Goal: Information Seeking & Learning: Learn about a topic

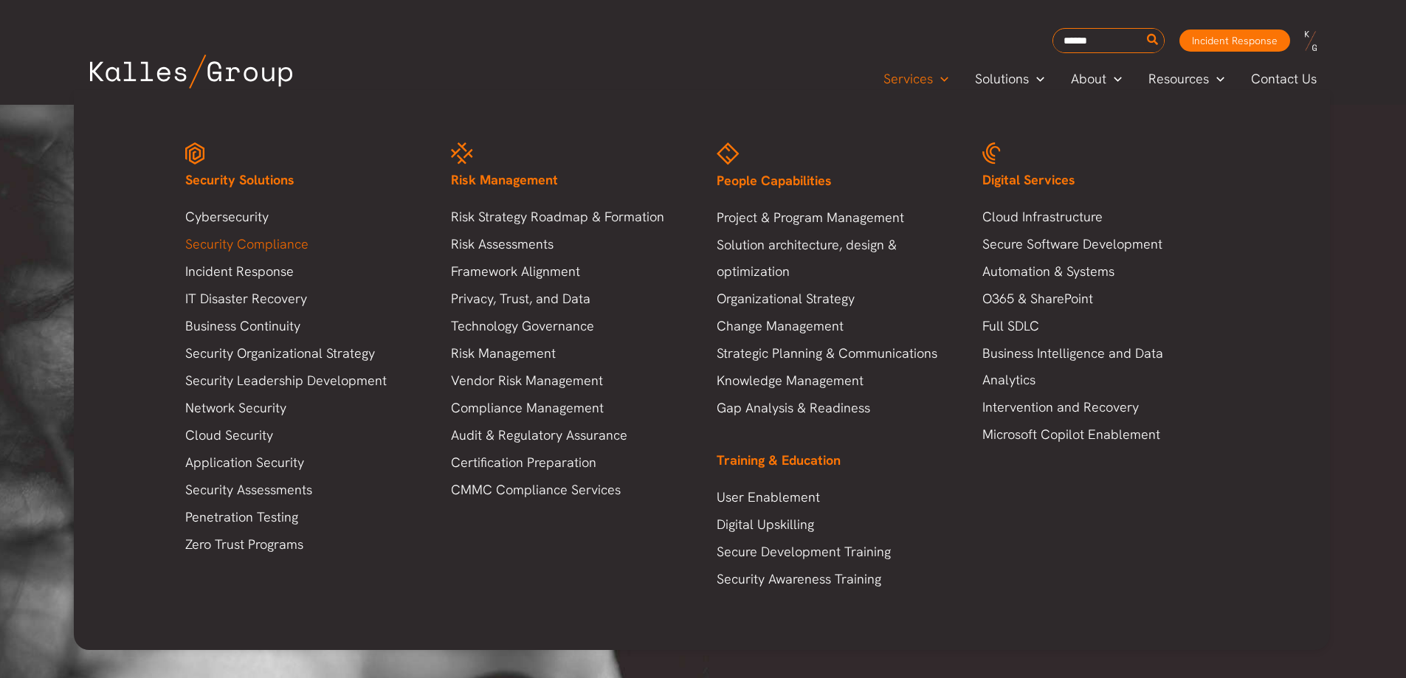
click at [216, 235] on link "Security Compliance" at bounding box center [303, 244] width 236 height 27
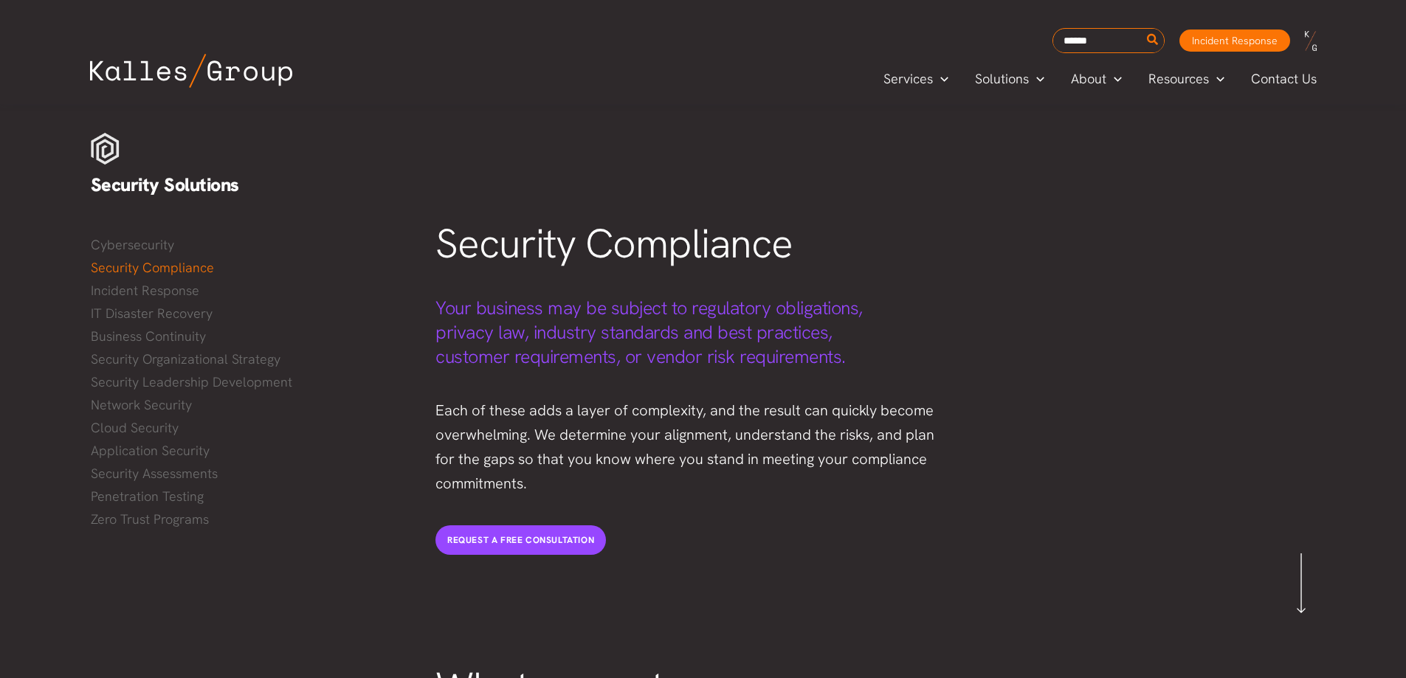
scroll to position [517, 0]
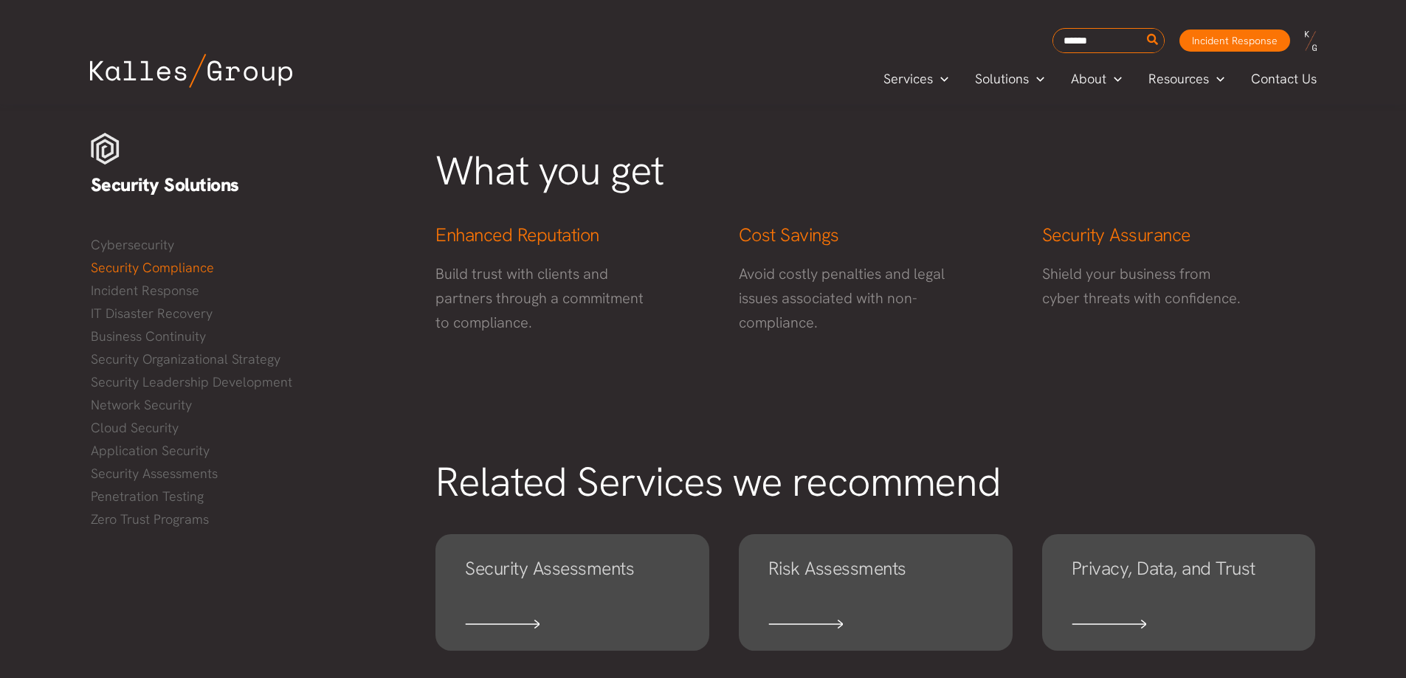
click at [796, 320] on p "Avoid costly penalties and legal issues associated with non-compliance." at bounding box center [843, 298] width 209 height 73
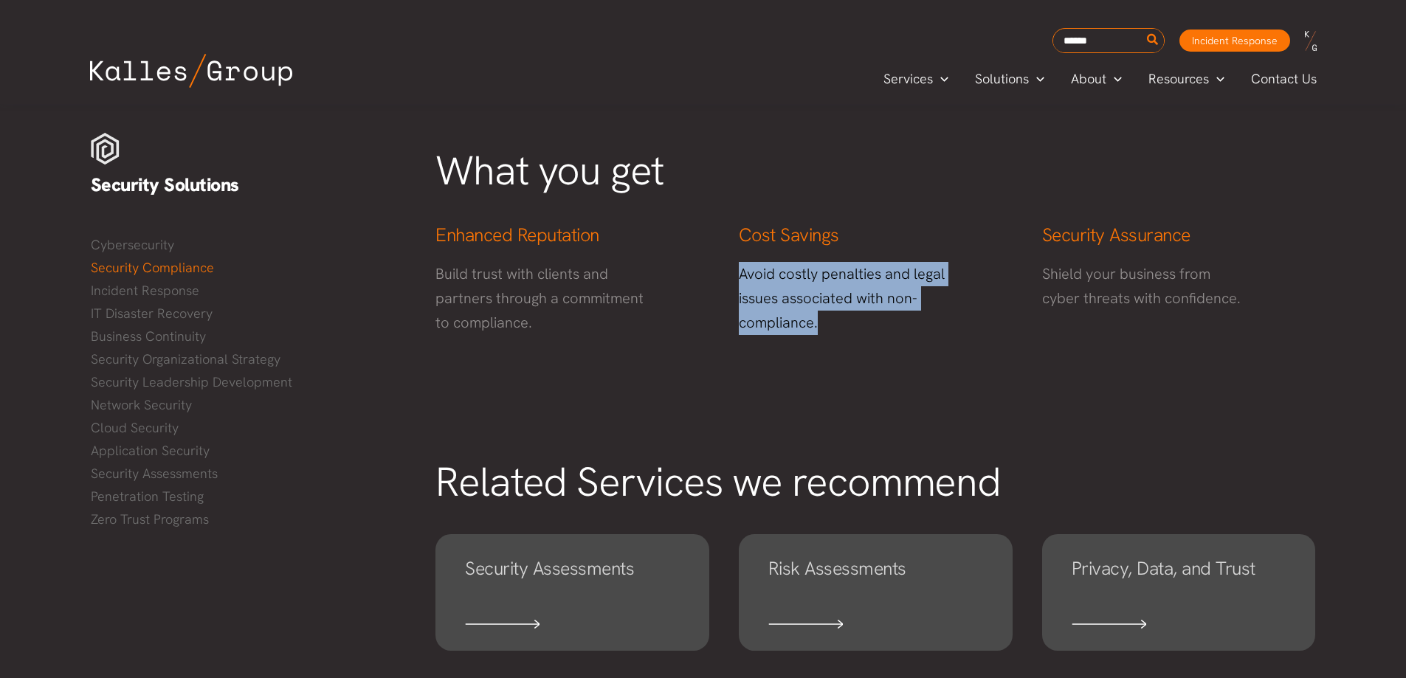
click at [796, 320] on p "Avoid costly penalties and legal issues associated with non-compliance." at bounding box center [843, 298] width 209 height 73
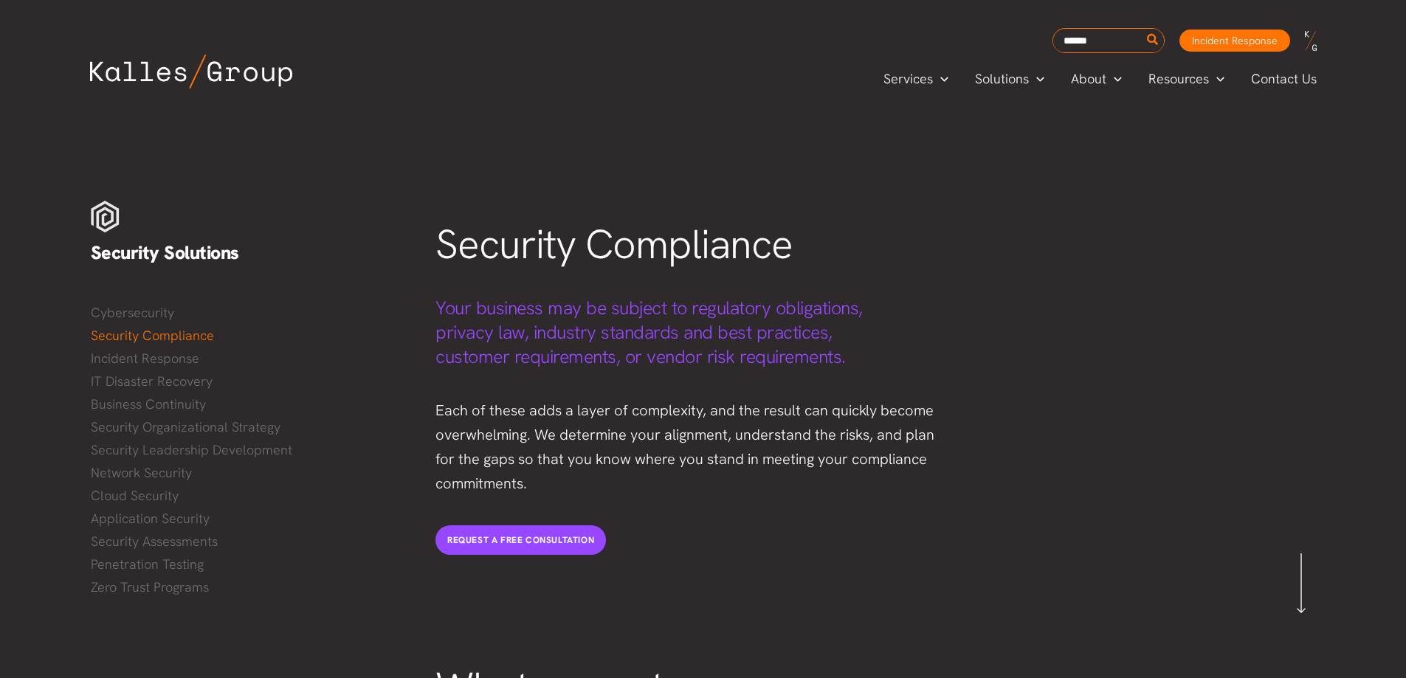
click at [216, 81] on img at bounding box center [191, 72] width 202 height 34
